Goal: Task Accomplishment & Management: Use online tool/utility

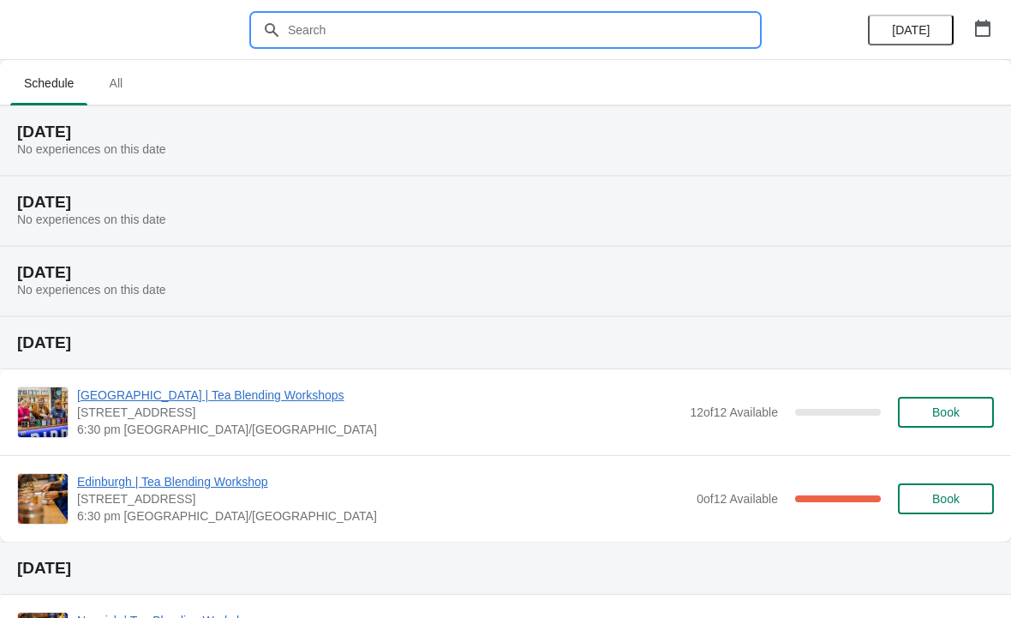
click at [332, 28] on input "text" at bounding box center [522, 30] width 471 height 31
click at [121, 85] on span "All" at bounding box center [115, 83] width 43 height 31
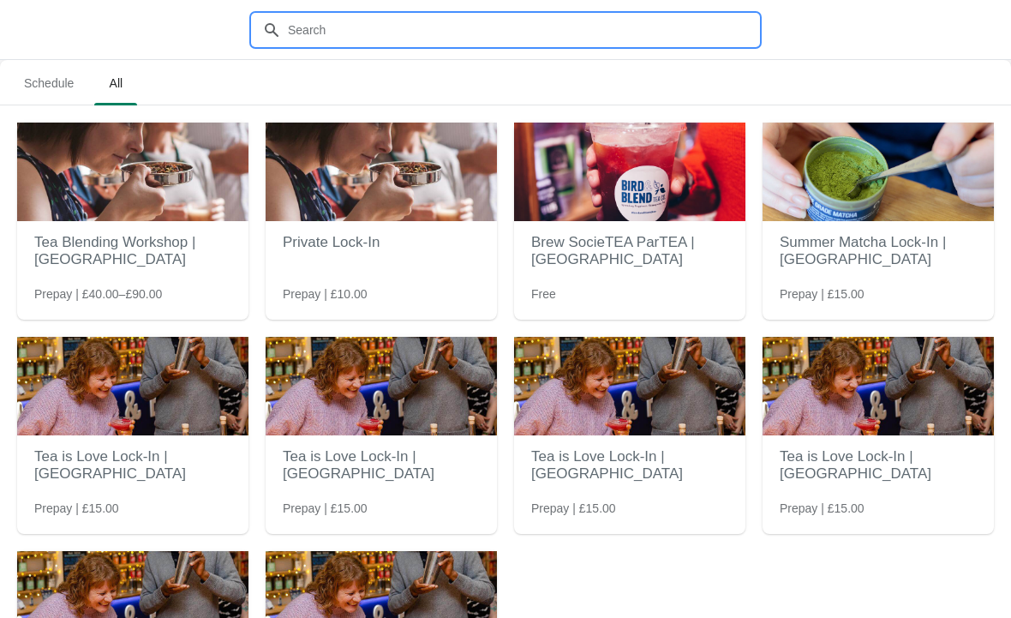
click at [361, 34] on input "text" at bounding box center [522, 30] width 471 height 31
type input "Cosy"
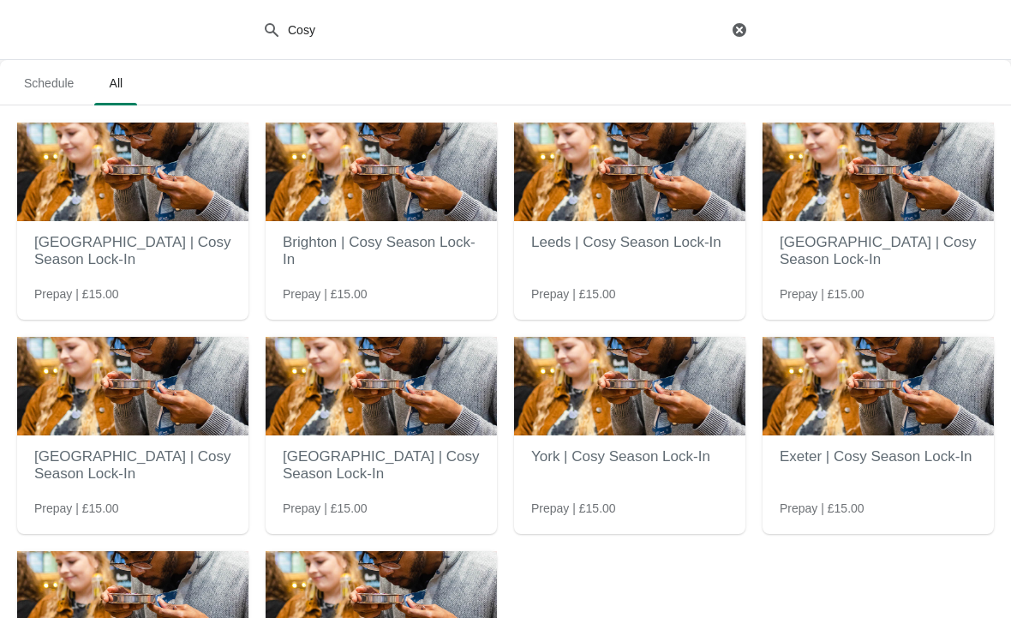
click at [158, 586] on img at bounding box center [132, 600] width 231 height 99
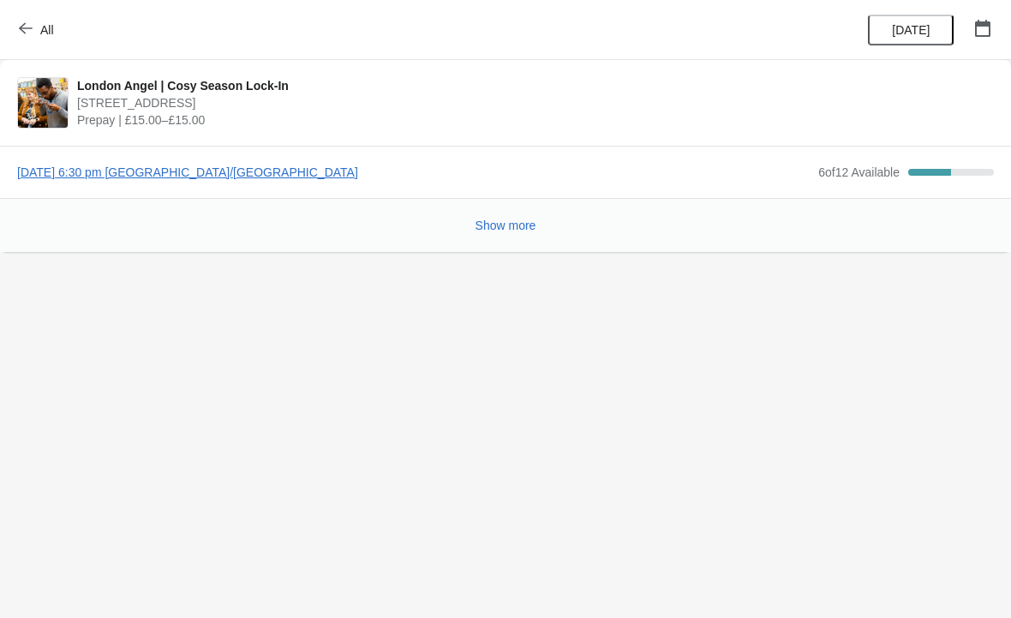
click at [242, 176] on span "[DATE] 6:30 pm [GEOGRAPHIC_DATA]/[GEOGRAPHIC_DATA]" at bounding box center [413, 172] width 793 height 17
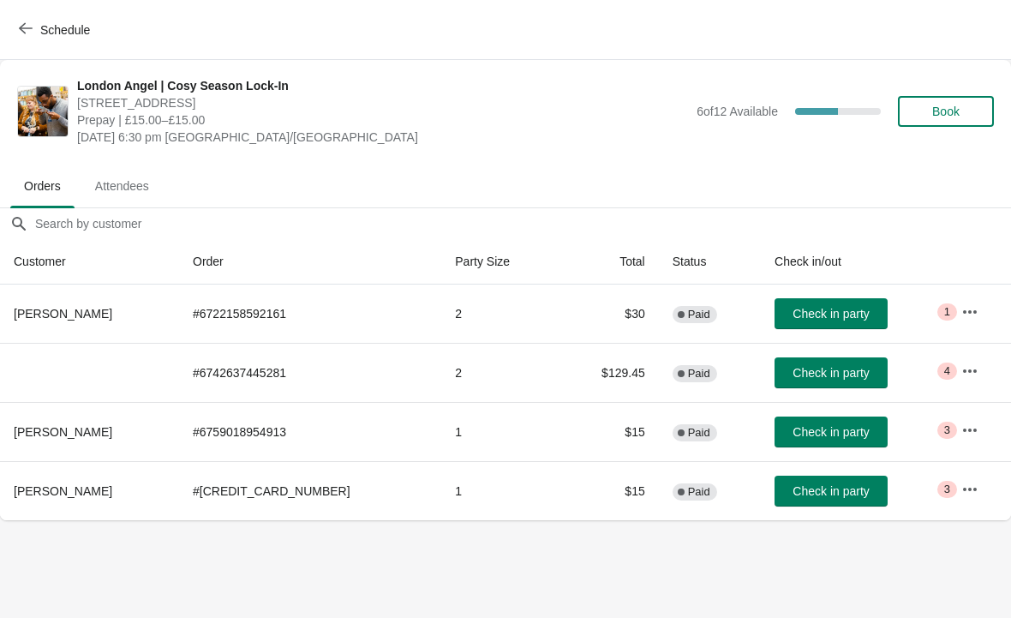
click at [973, 369] on icon "button" at bounding box center [969, 370] width 17 height 17
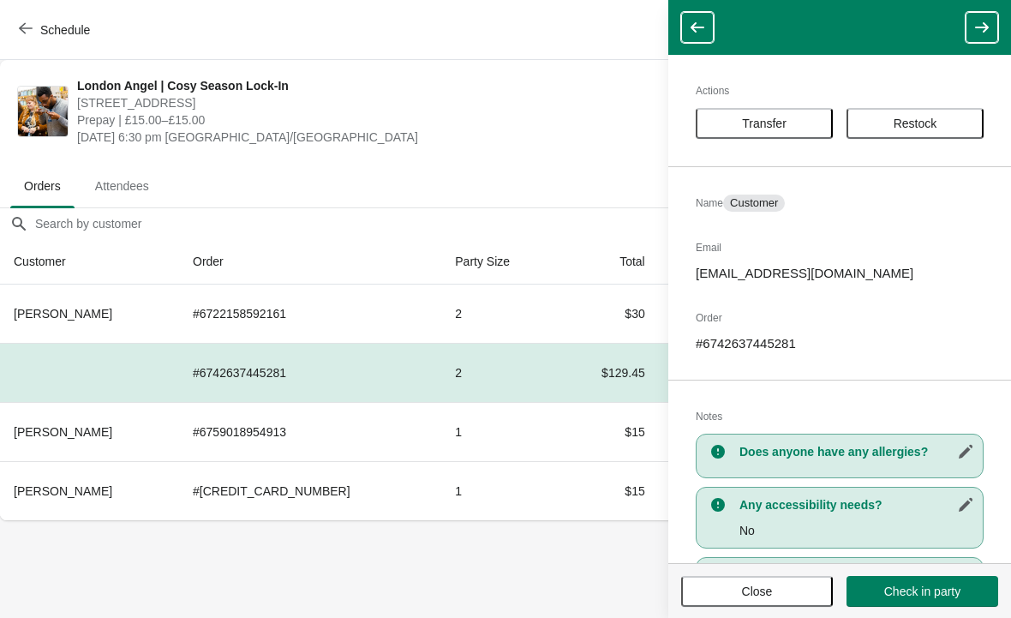
click at [612, 59] on div "Schedule" at bounding box center [505, 30] width 1011 height 60
click at [699, 51] on header at bounding box center [839, 27] width 343 height 55
click at [765, 598] on span "Close" at bounding box center [757, 591] width 31 height 14
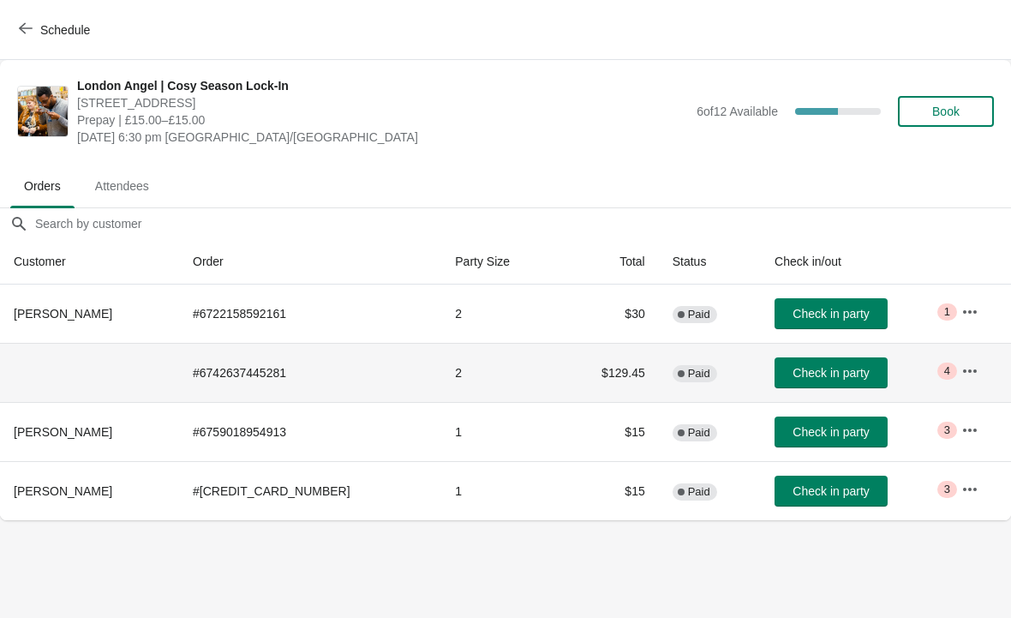
click at [570, 375] on td "$129.45" at bounding box center [608, 372] width 100 height 59
click at [974, 367] on button "button" at bounding box center [969, 371] width 31 height 31
